Goal: Information Seeking & Learning: Learn about a topic

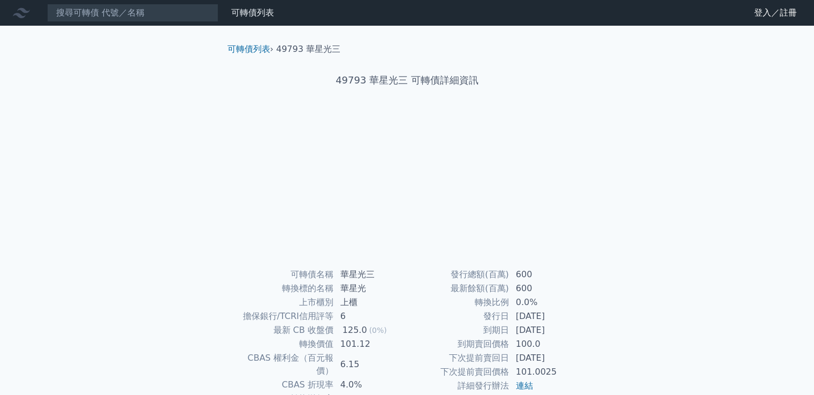
scroll to position [54, 0]
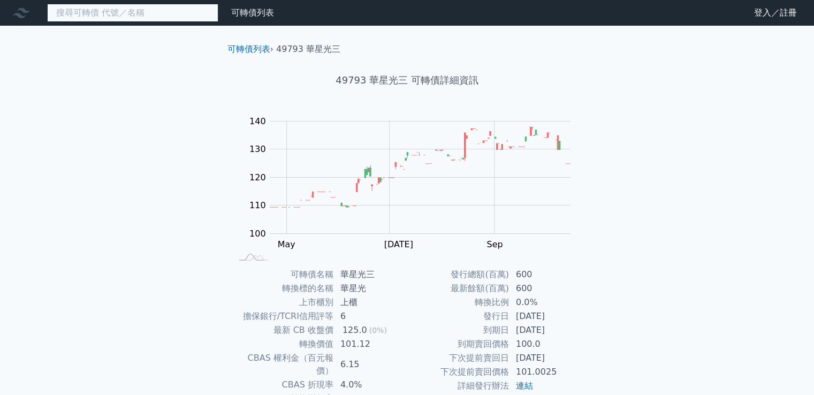
click at [165, 18] on input at bounding box center [132, 13] width 171 height 18
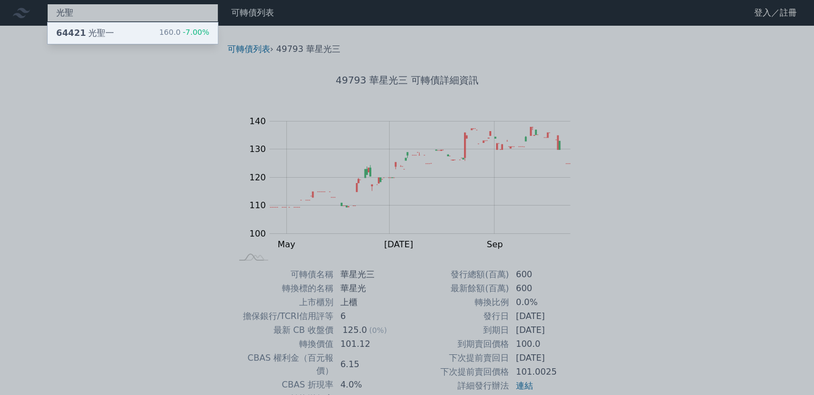
type input "光聖"
click at [171, 33] on div "160.0 -7.00%" at bounding box center [184, 33] width 50 height 13
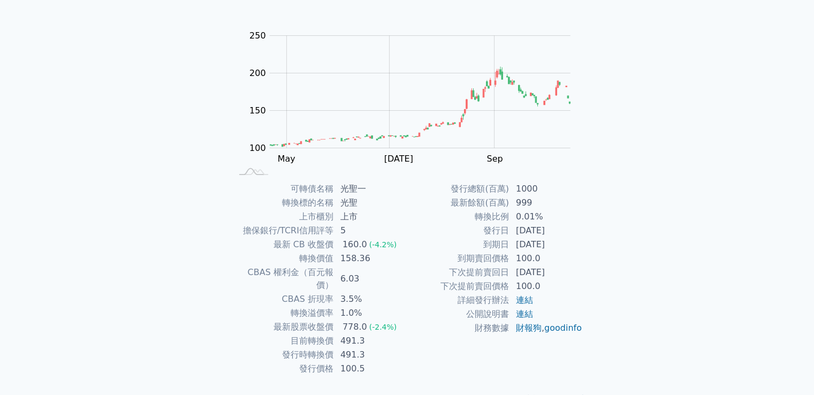
scroll to position [101, 0]
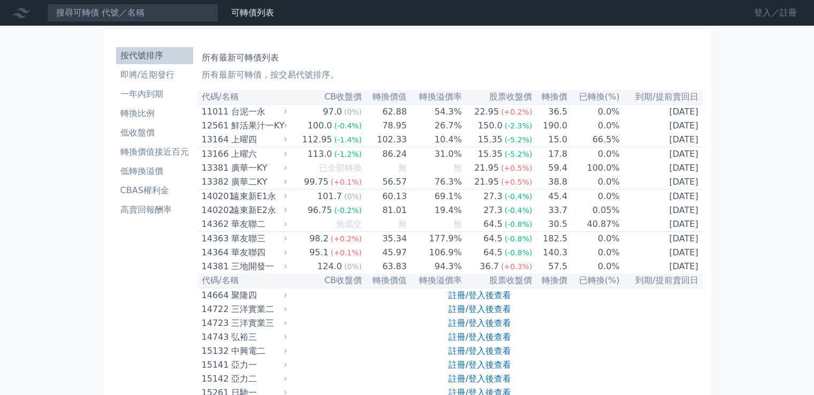
click at [786, 9] on link "登入／註冊" at bounding box center [776, 12] width 60 height 17
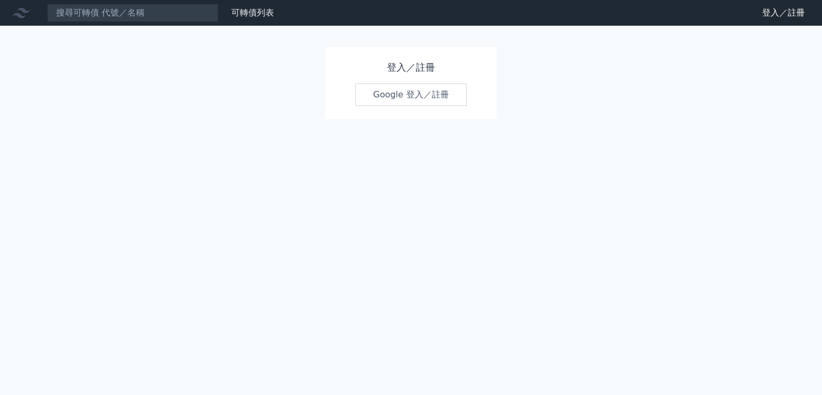
click at [435, 87] on link "Google 登入／註冊" at bounding box center [410, 95] width 111 height 22
click at [430, 96] on link "Google 登入／註冊" at bounding box center [410, 95] width 111 height 22
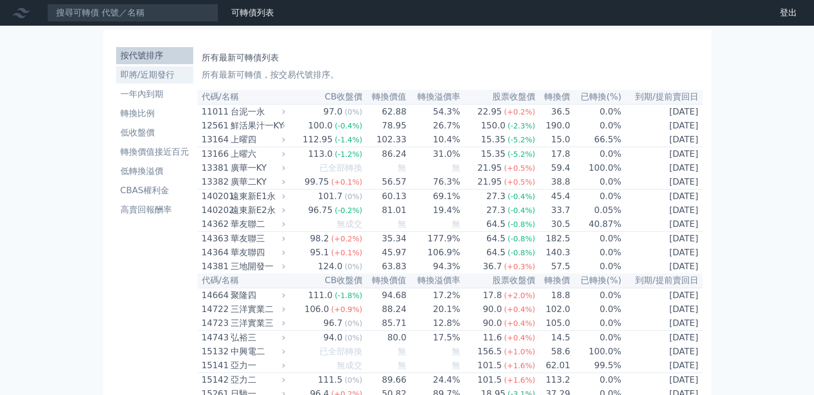
click at [139, 67] on link "即將/近期發行" at bounding box center [154, 74] width 77 height 17
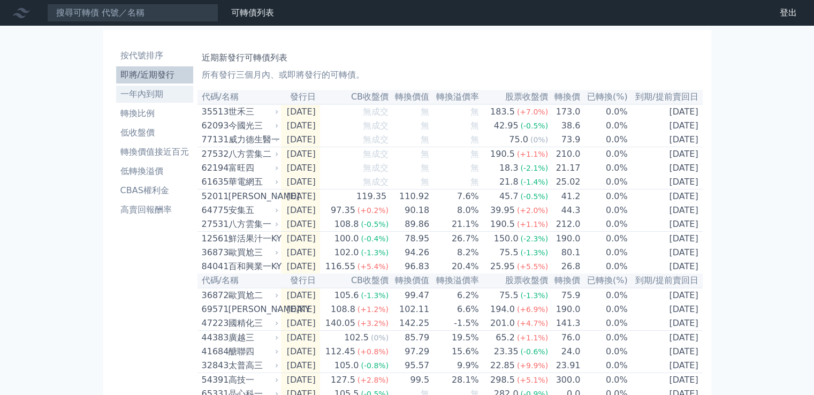
click at [132, 88] on li "一年內到期" at bounding box center [154, 94] width 77 height 13
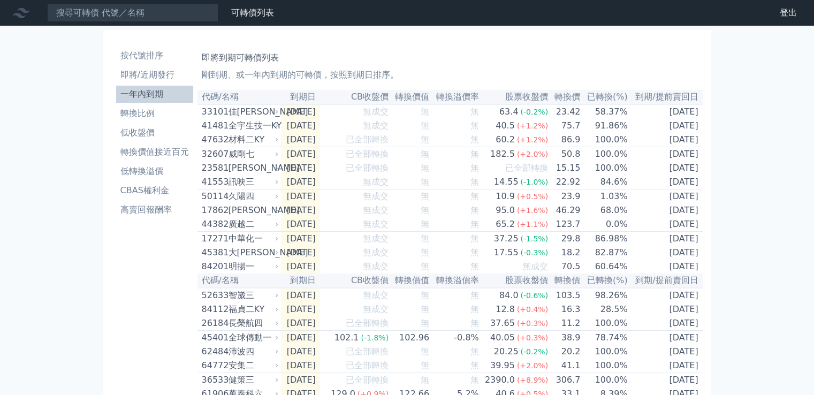
click at [149, 97] on li "一年內到期" at bounding box center [154, 94] width 77 height 13
click at [168, 74] on li "即將/近期發行" at bounding box center [154, 75] width 77 height 13
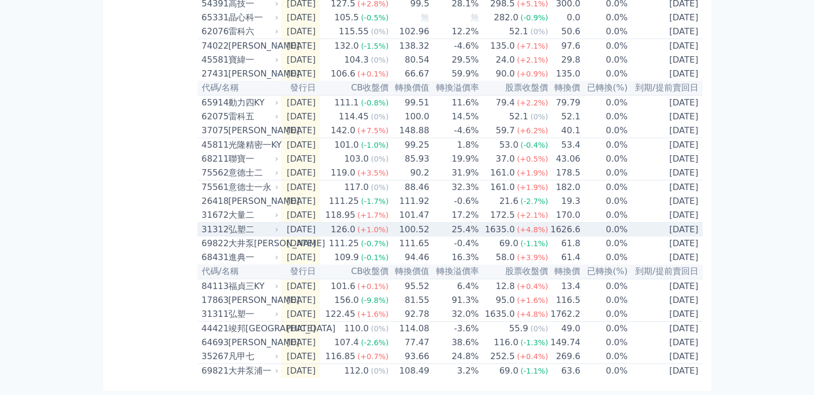
scroll to position [424, 0]
